Goal: Information Seeking & Learning: Learn about a topic

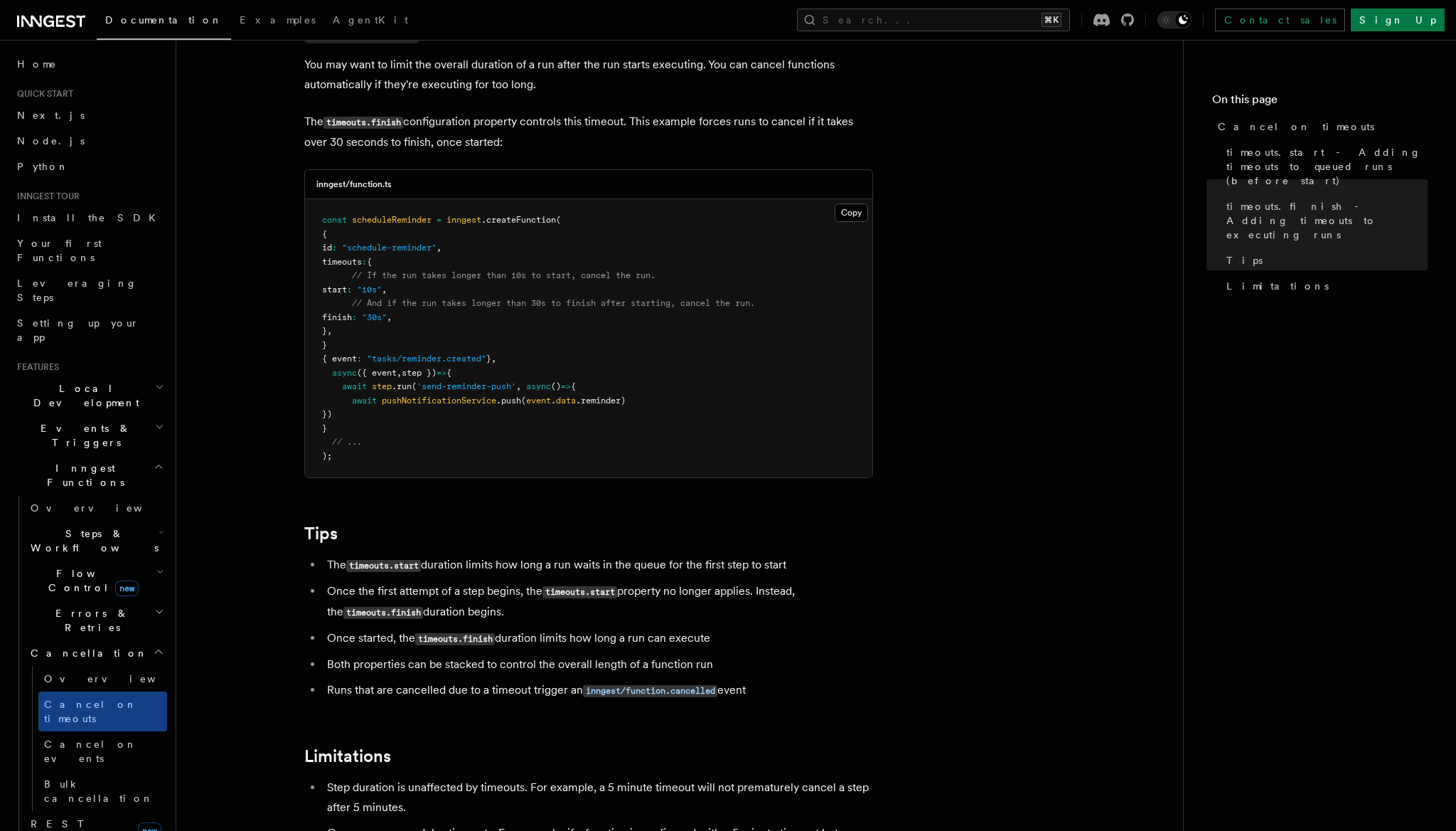
scroll to position [850, 0]
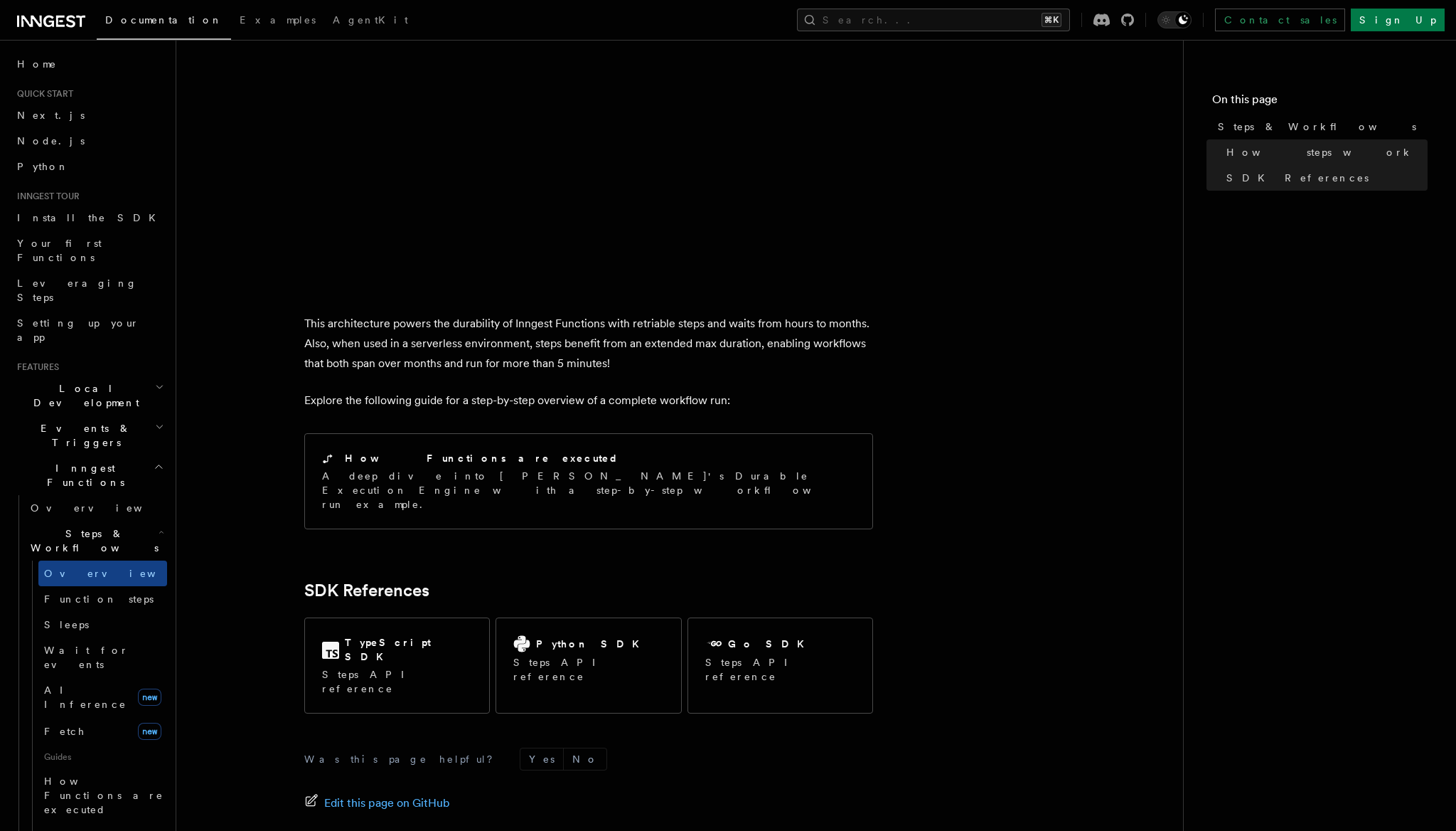
scroll to position [1245, 0]
